Goal: Book appointment/travel/reservation

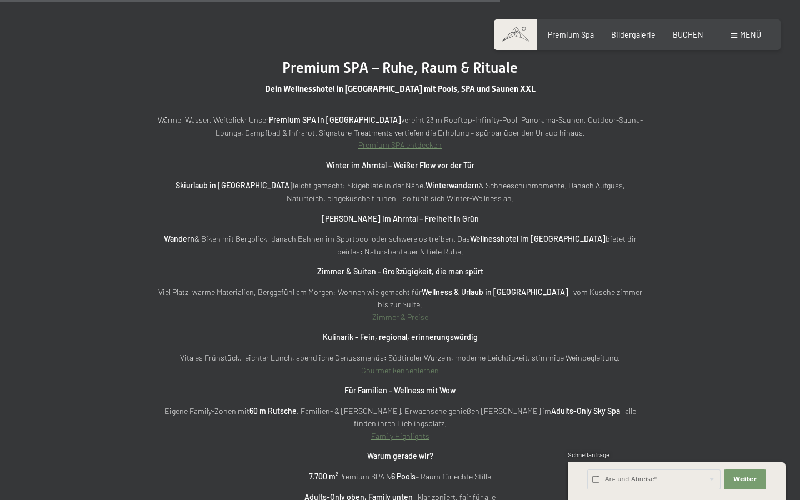
scroll to position [3283, 0]
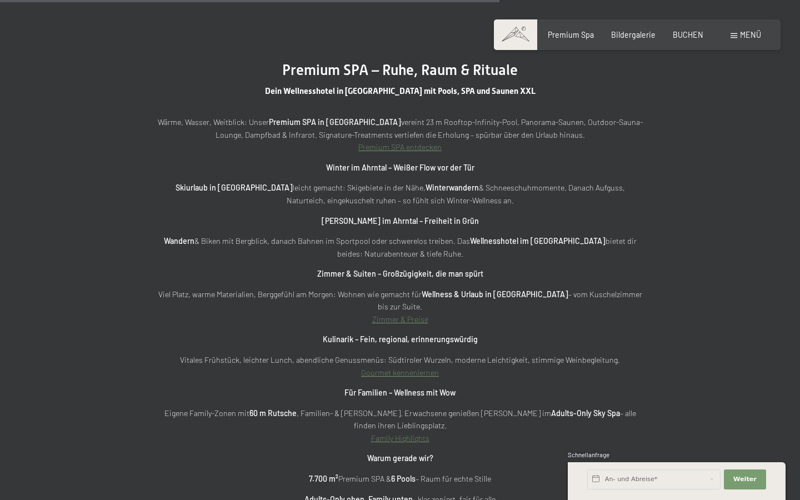
click at [401, 314] on link "Zimmer & Preise" at bounding box center [400, 318] width 56 height 9
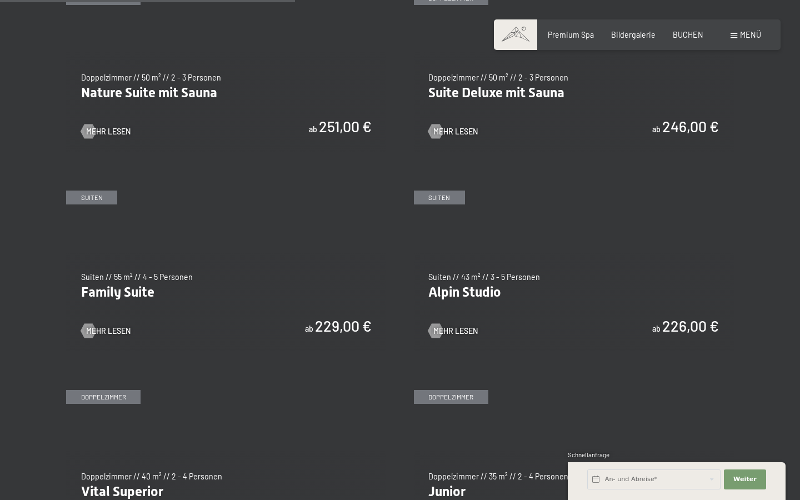
scroll to position [1049, 0]
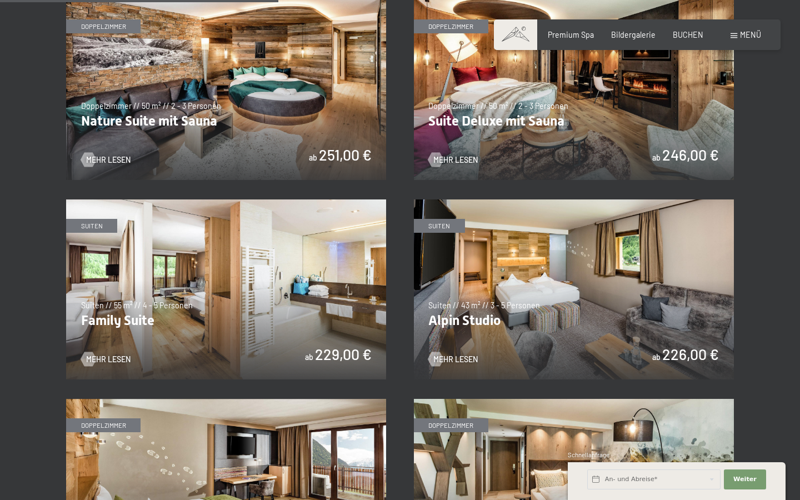
click at [611, 352] on img at bounding box center [574, 289] width 320 height 180
